Goal: Information Seeking & Learning: Learn about a topic

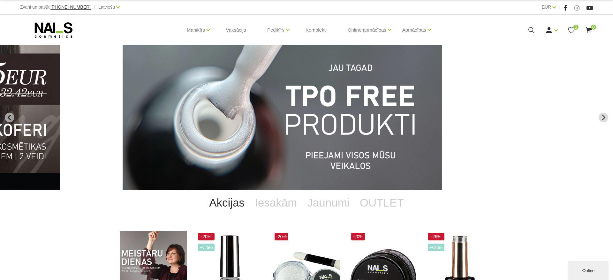
drag, startPoint x: 506, startPoint y: 89, endPoint x: 568, endPoint y: 80, distance: 62.6
click at [442, 81] on img "7 of 11" at bounding box center [282, 117] width 319 height 145
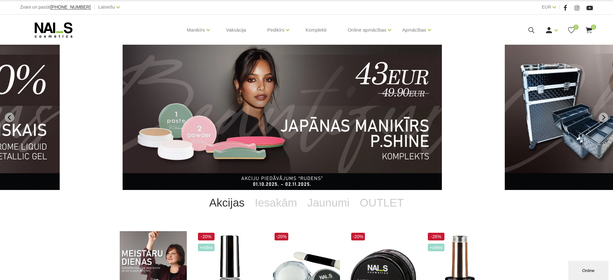
drag, startPoint x: 541, startPoint y: 103, endPoint x: 613, endPoint y: 99, distance: 71.7
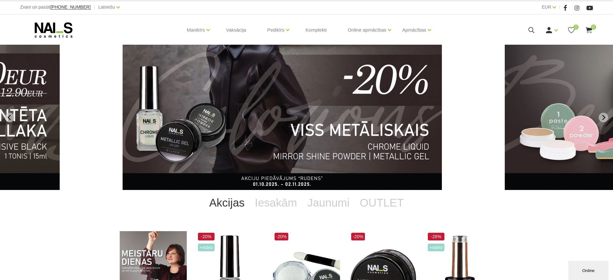
drag, startPoint x: 346, startPoint y: 120, endPoint x: 544, endPoint y: 111, distance: 198.2
click at [491, 111] on link "4 of 11" at bounding box center [307, 117] width 368 height 145
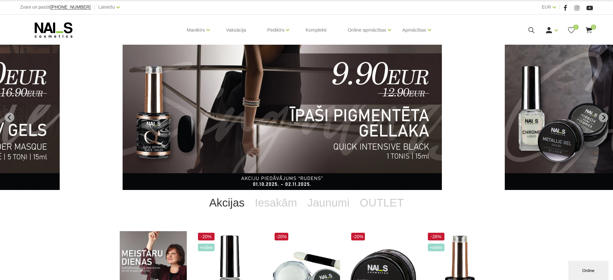
drag, startPoint x: 438, startPoint y: 113, endPoint x: 493, endPoint y: 111, distance: 54.7
click at [442, 111] on img "3 of 11" at bounding box center [282, 117] width 319 height 145
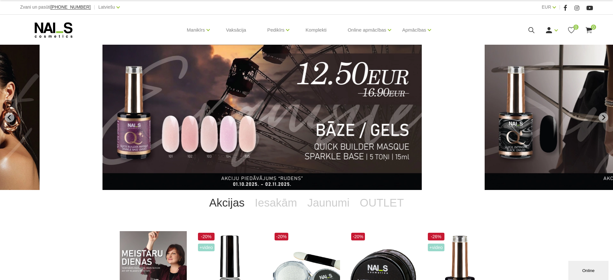
drag, startPoint x: 407, startPoint y: 121, endPoint x: 545, endPoint y: 112, distance: 138.9
click at [422, 113] on img "2 of 11" at bounding box center [262, 117] width 319 height 145
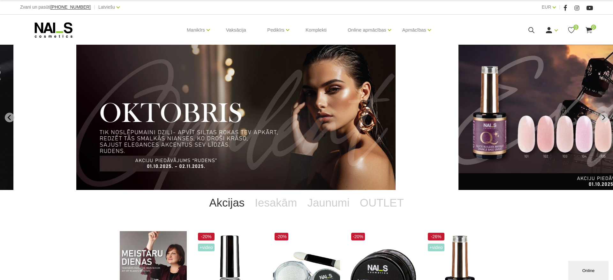
drag, startPoint x: 306, startPoint y: 111, endPoint x: 147, endPoint y: 103, distance: 158.9
click at [156, 103] on img "1 of 11" at bounding box center [235, 117] width 319 height 145
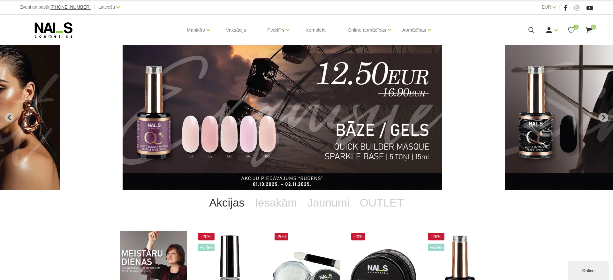
click at [321, 103] on img "2 of 11" at bounding box center [282, 117] width 319 height 145
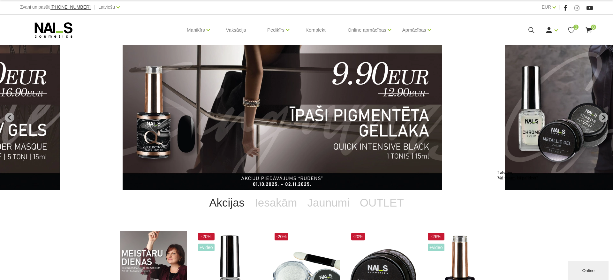
click at [304, 110] on img "3 of 11" at bounding box center [282, 117] width 319 height 145
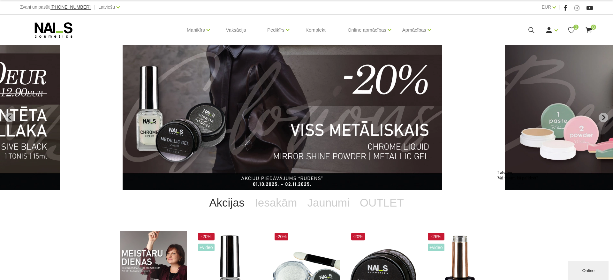
click at [305, 100] on img "4 of 11" at bounding box center [282, 117] width 319 height 145
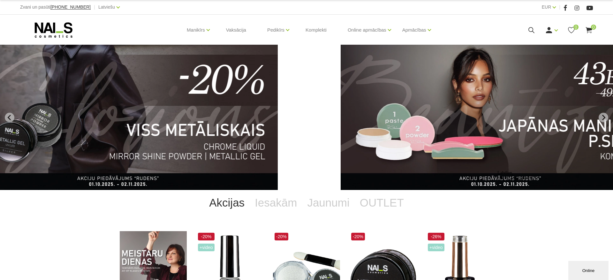
drag, startPoint x: 247, startPoint y: 133, endPoint x: 443, endPoint y: 133, distance: 196.1
click at [443, 133] on img "5 of 11" at bounding box center [500, 117] width 319 height 145
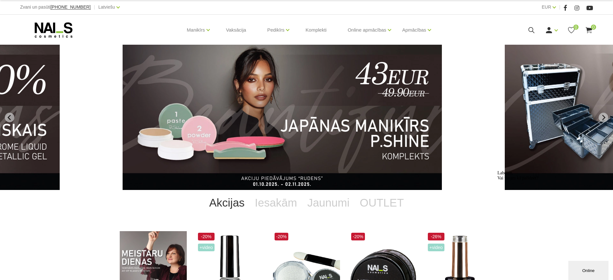
click at [383, 90] on img "5 of 11" at bounding box center [282, 117] width 319 height 145
click at [375, 89] on img "5 of 11" at bounding box center [282, 117] width 319 height 145
click at [415, 88] on img "5 of 11" at bounding box center [282, 117] width 319 height 145
click at [351, 111] on img "5 of 11" at bounding box center [282, 117] width 319 height 145
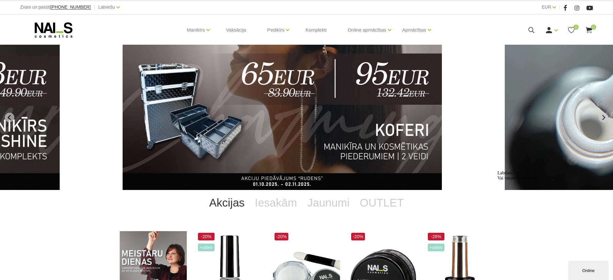
click at [380, 95] on img "6 of 11" at bounding box center [282, 117] width 319 height 145
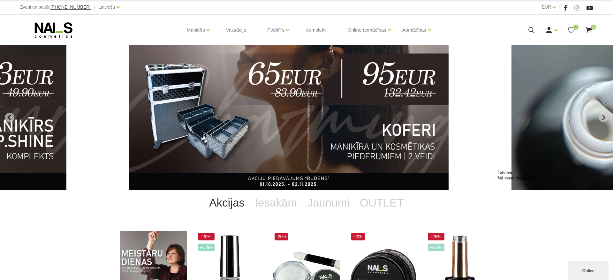
click at [379, 95] on img "6 of 11" at bounding box center [288, 117] width 319 height 145
